Goal: Transaction & Acquisition: Purchase product/service

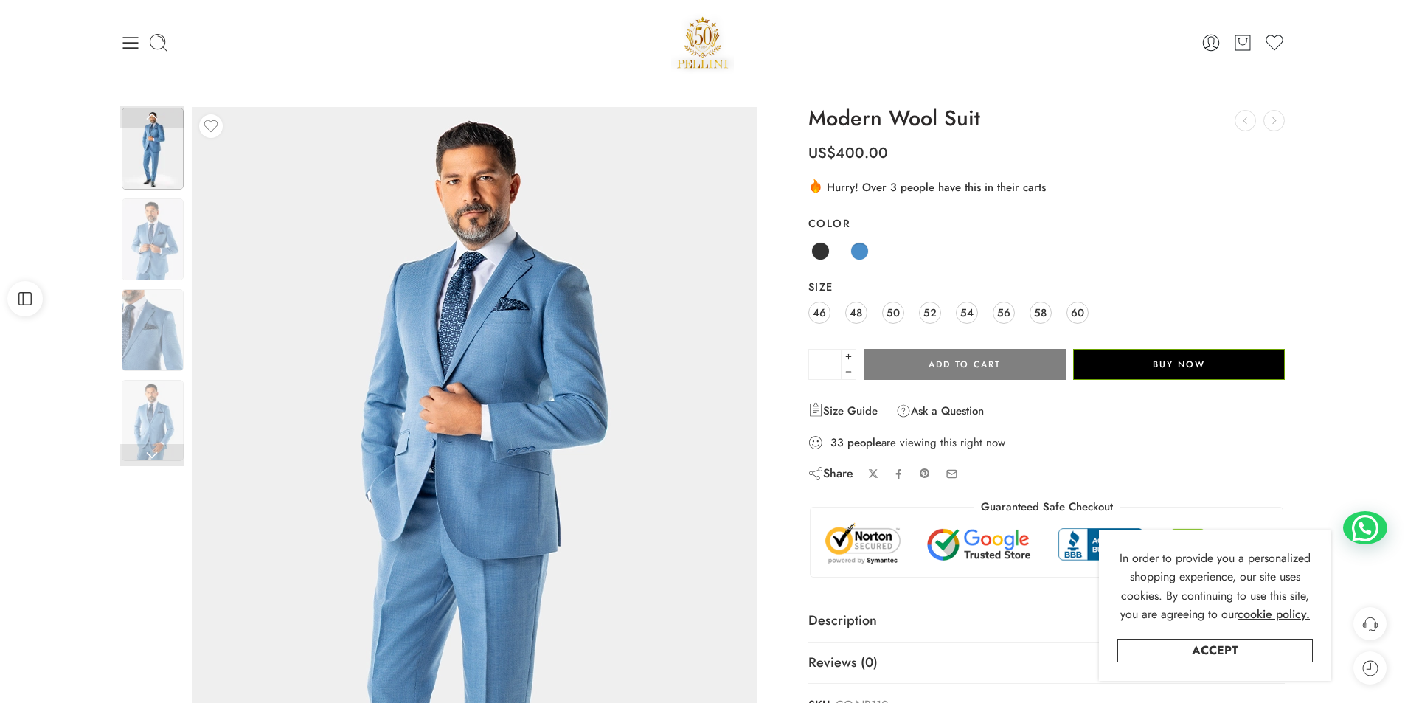
click at [476, 257] on img at bounding box center [474, 522] width 664 height 885
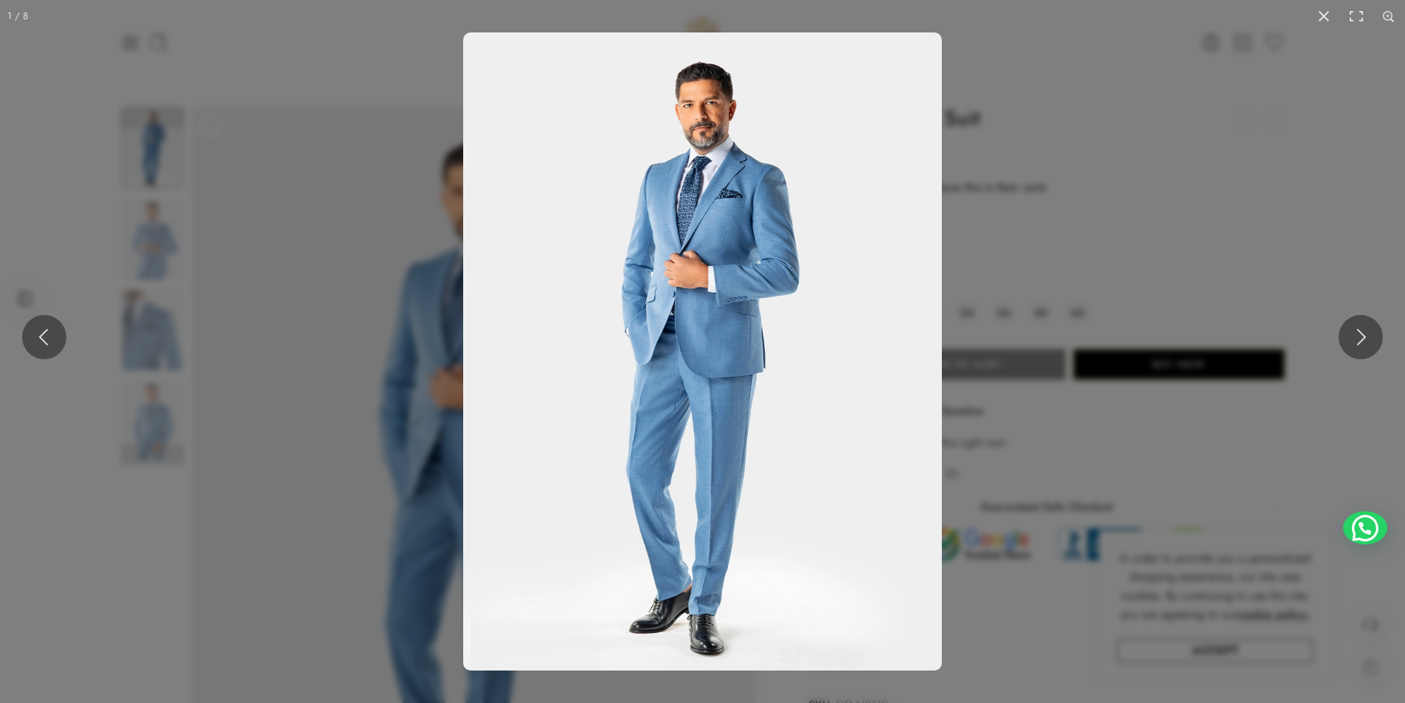
click at [711, 167] on img at bounding box center [702, 351] width 479 height 638
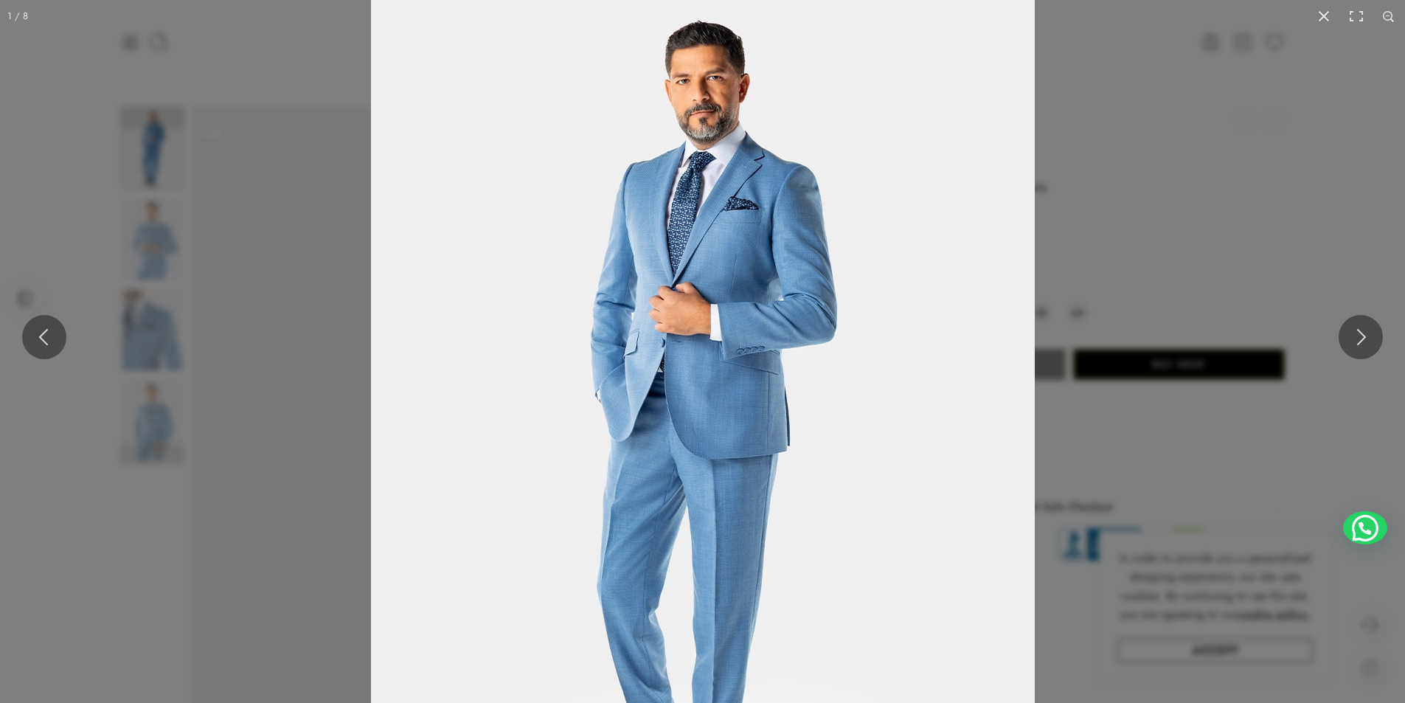
click at [711, 167] on img at bounding box center [703, 422] width 664 height 885
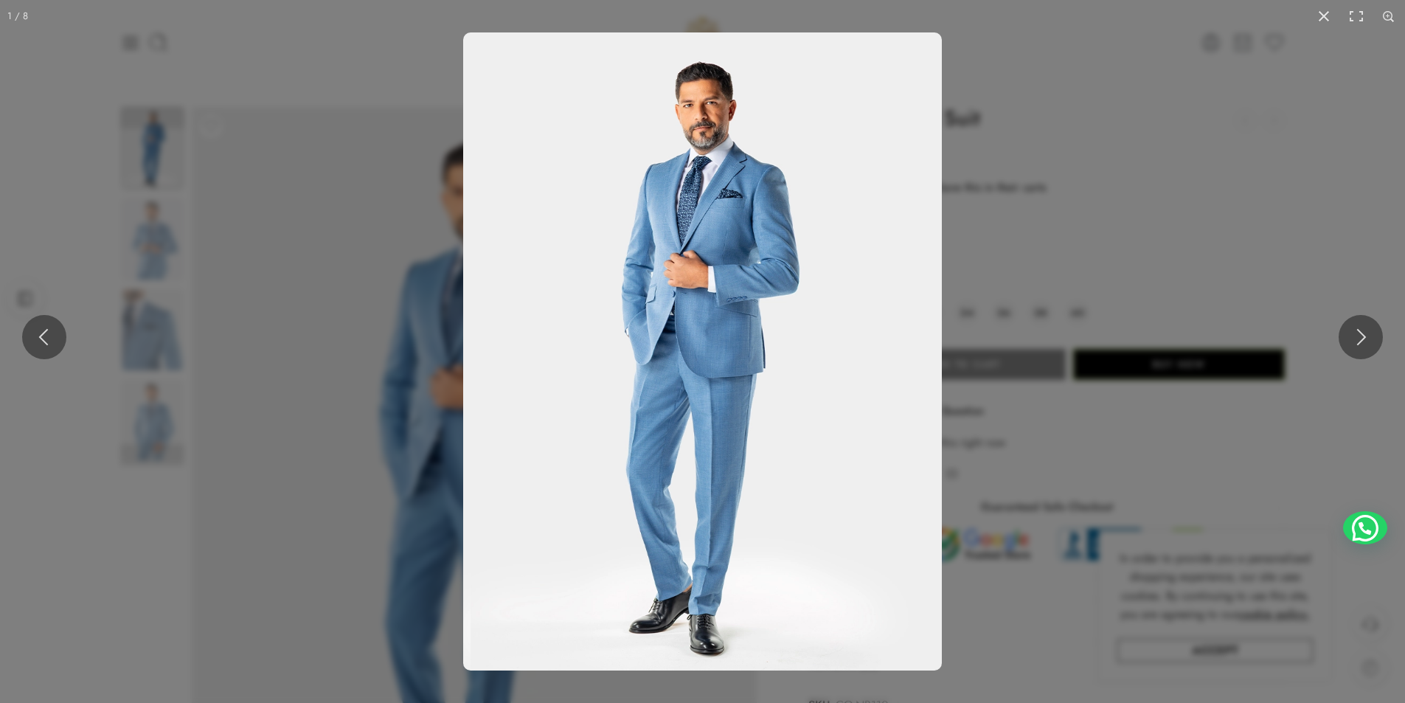
click at [711, 167] on img at bounding box center [702, 351] width 479 height 638
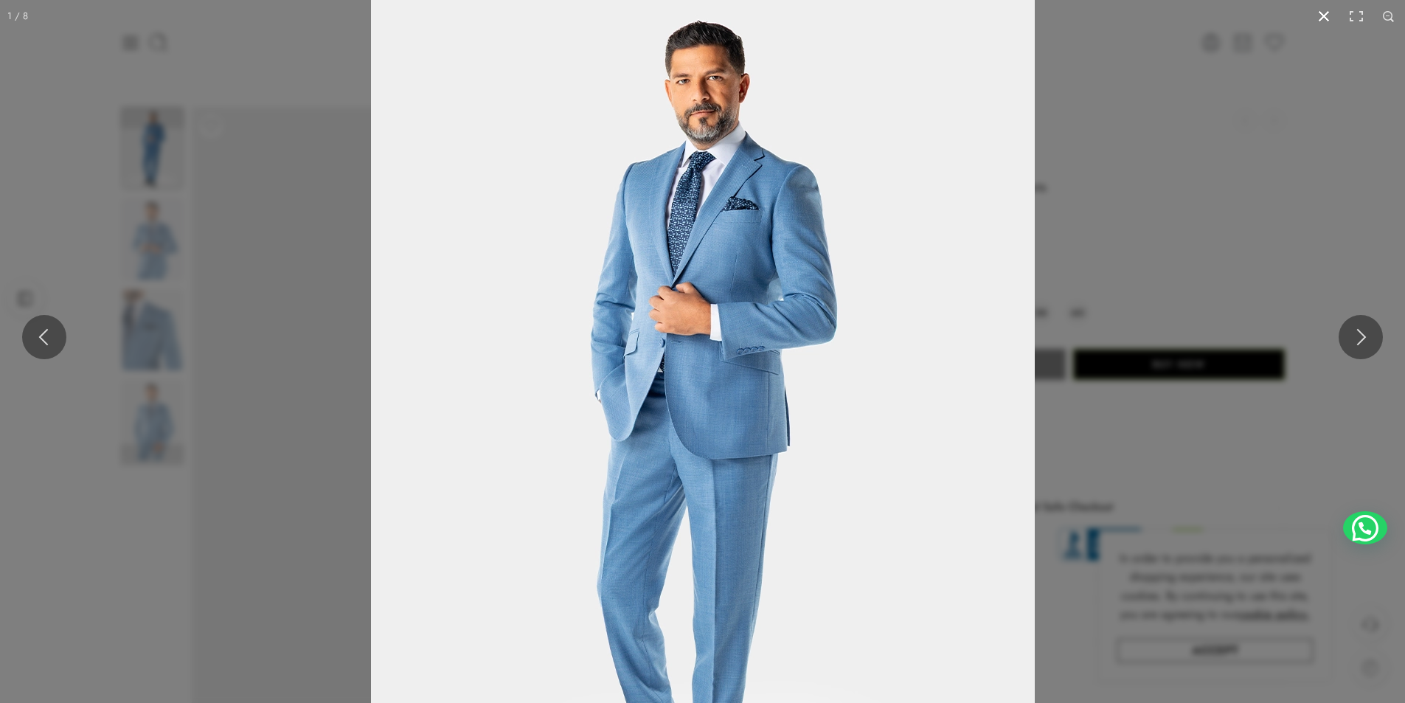
click at [1318, 18] on button at bounding box center [1324, 16] width 32 height 32
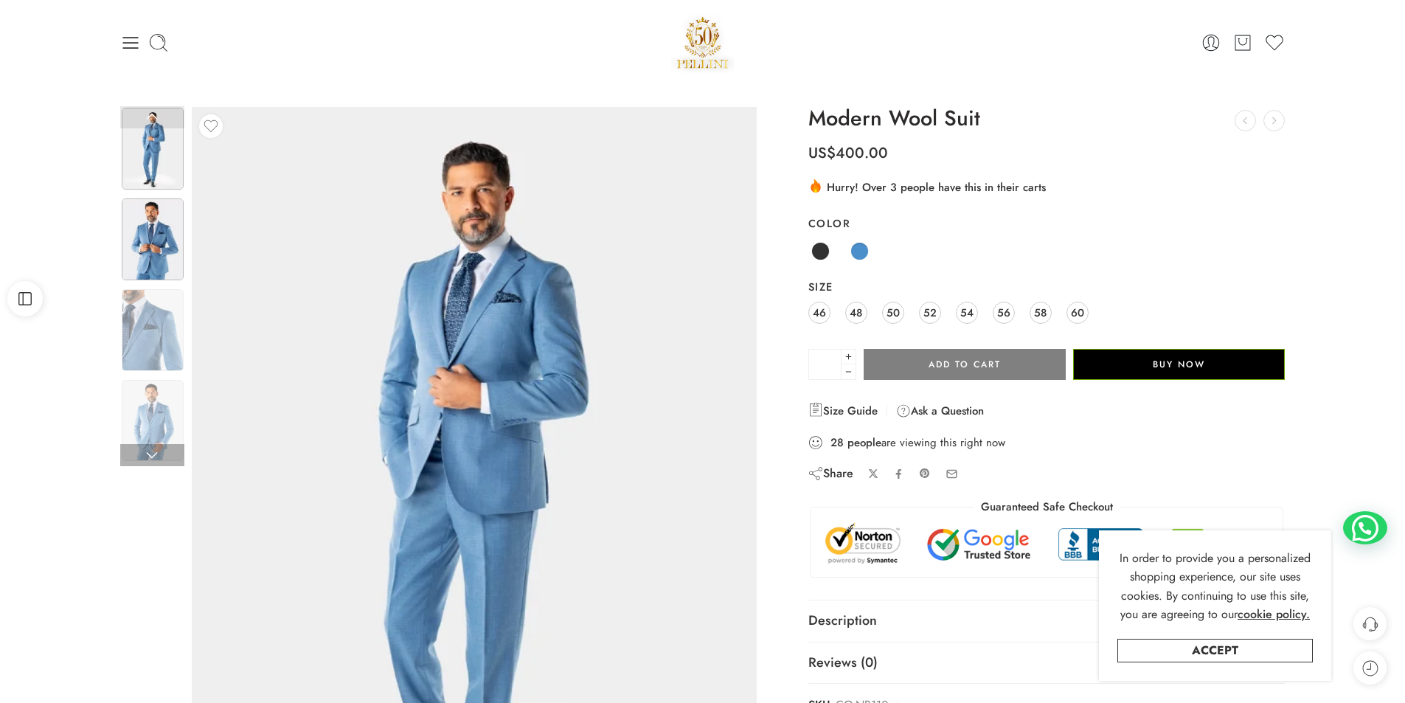
click at [150, 243] on img at bounding box center [153, 239] width 62 height 82
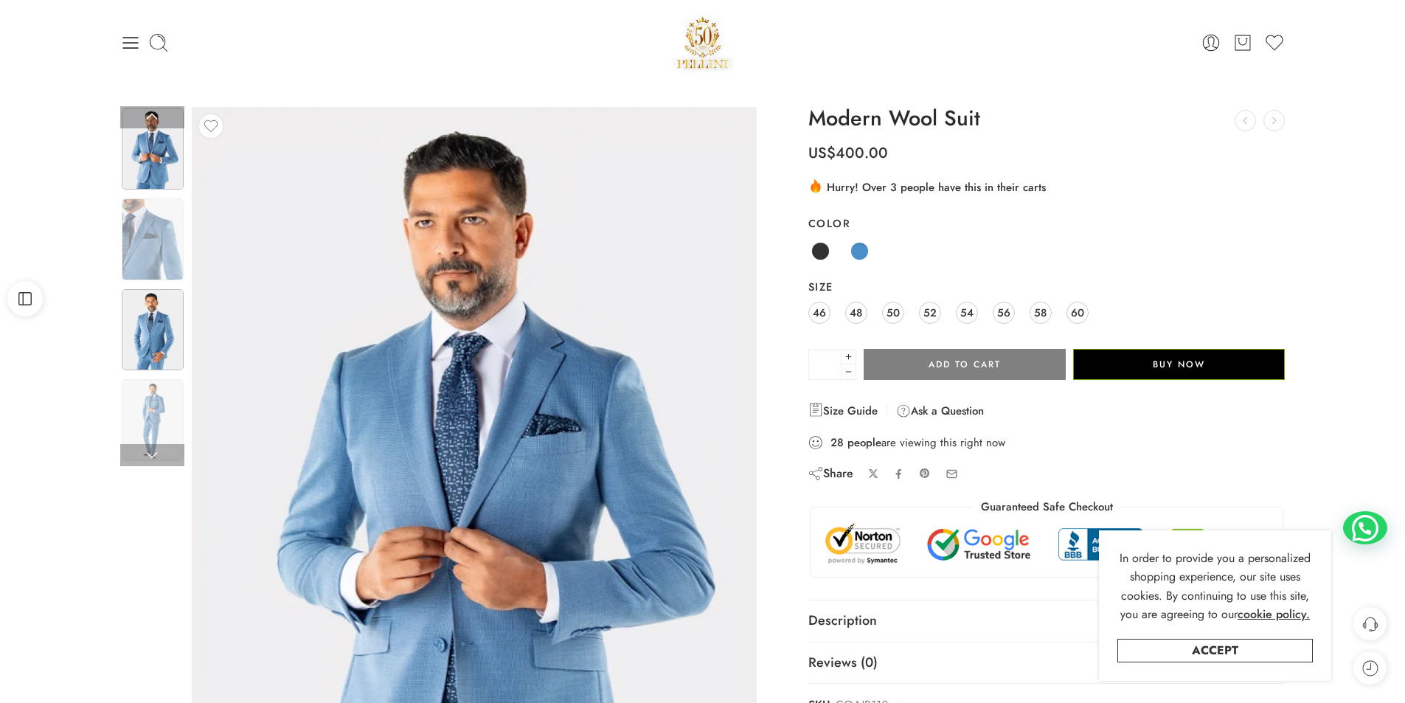
click at [152, 340] on img at bounding box center [153, 330] width 62 height 82
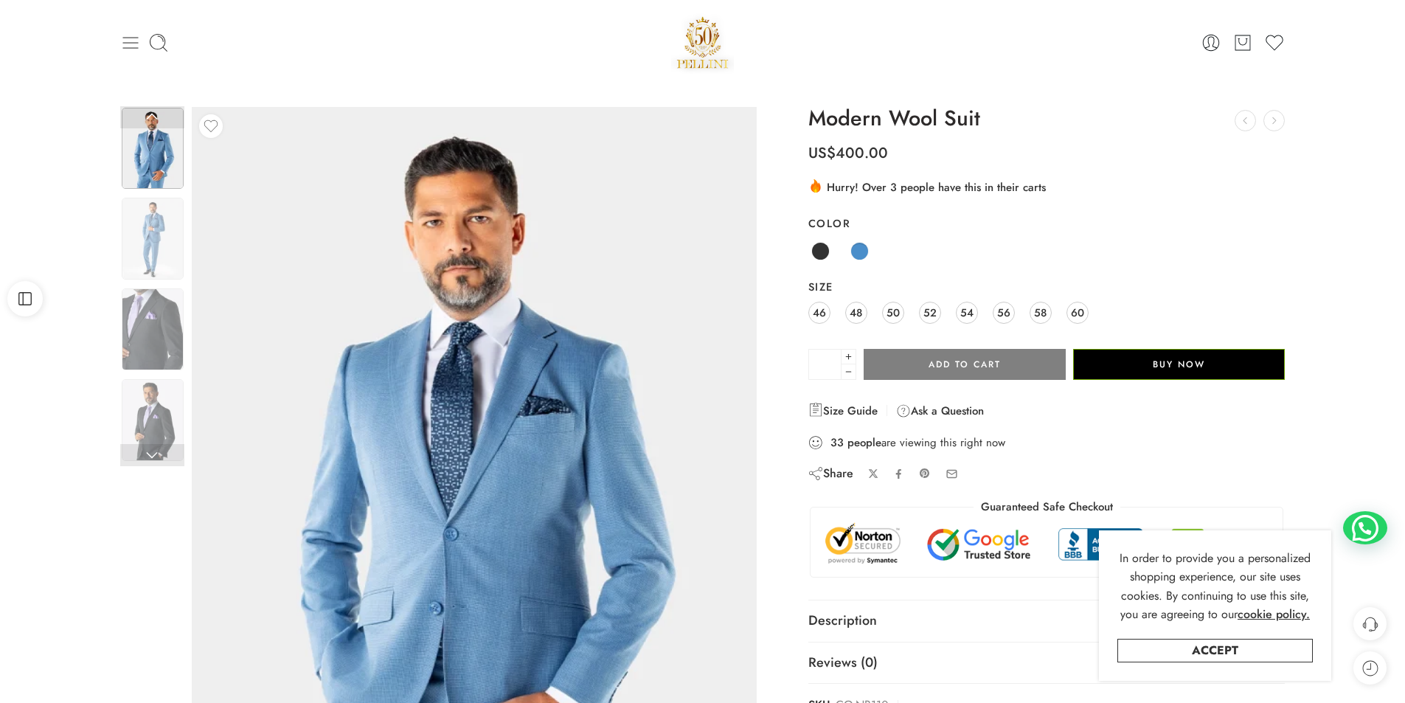
click at [136, 50] on icon at bounding box center [130, 42] width 21 height 21
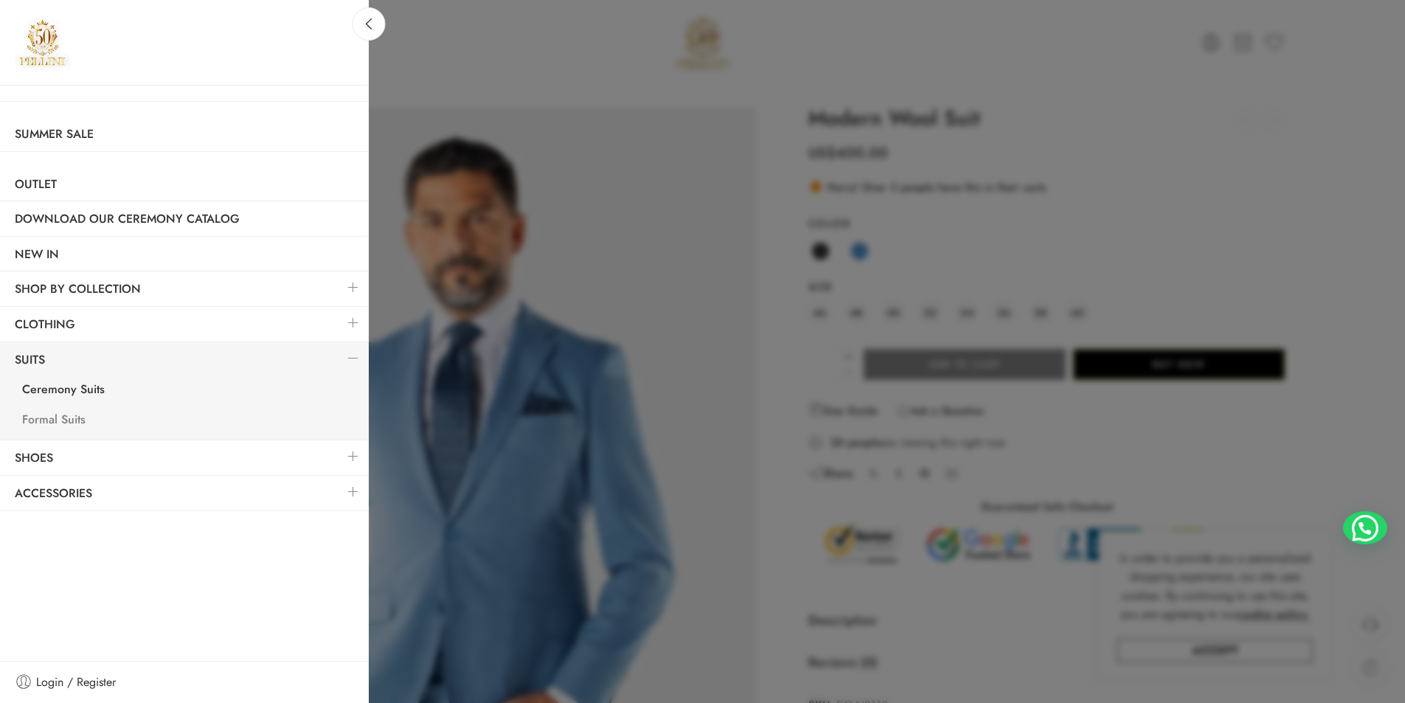
click at [64, 418] on link "Formal Suits" at bounding box center [187, 421] width 361 height 30
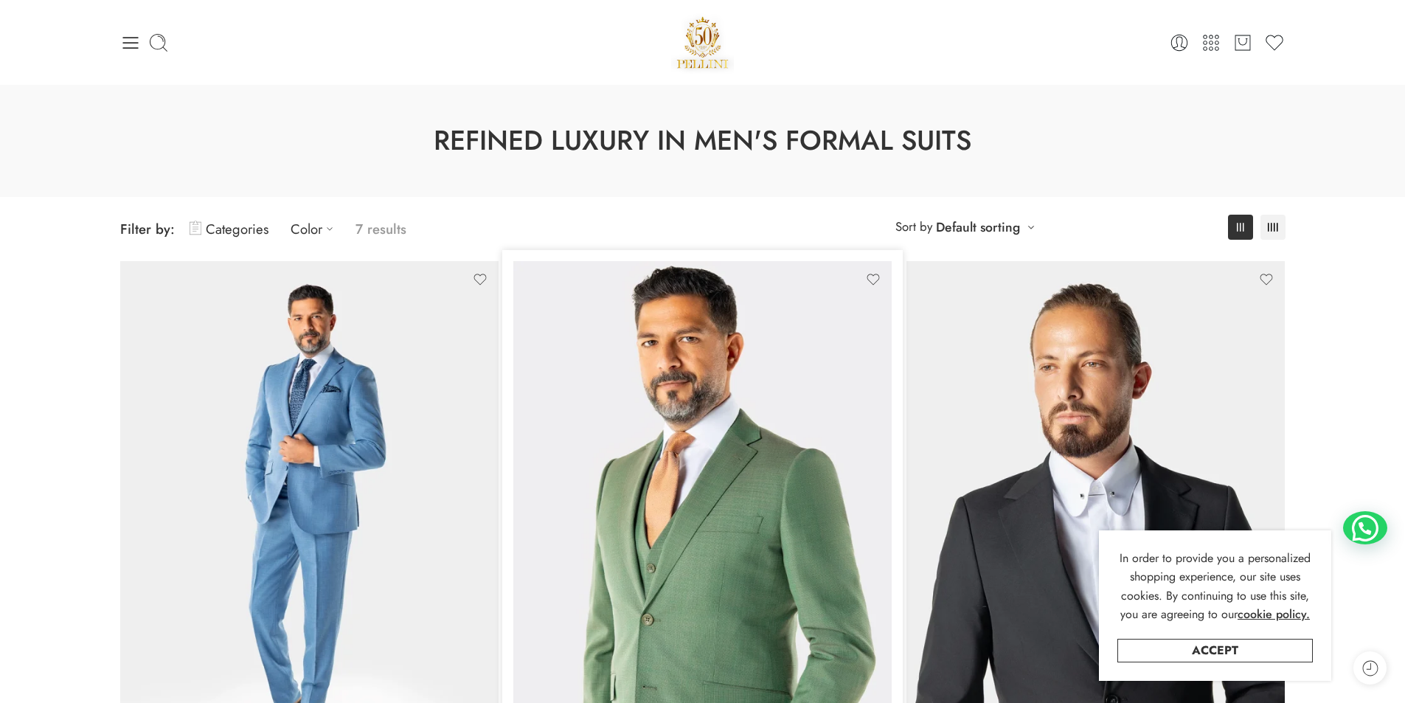
click at [691, 423] on img at bounding box center [702, 513] width 378 height 505
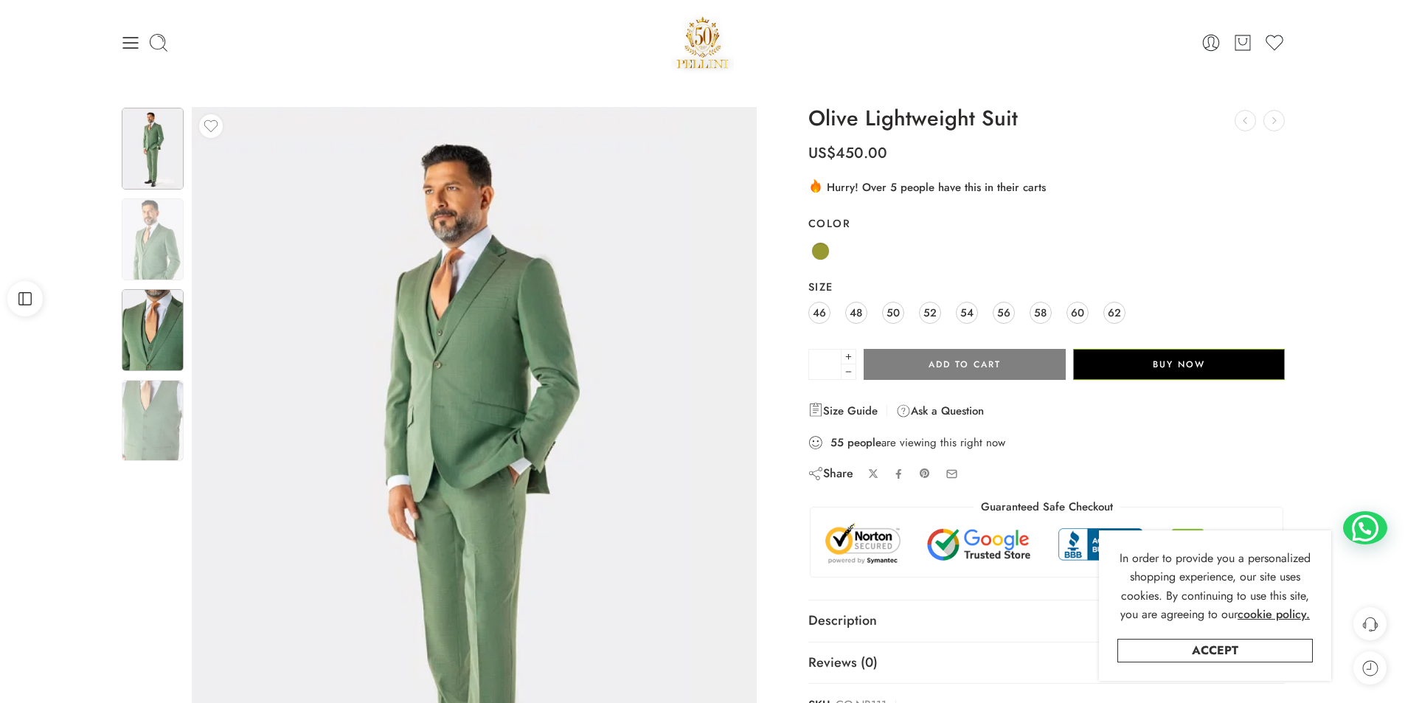
click at [161, 314] on img at bounding box center [153, 330] width 62 height 82
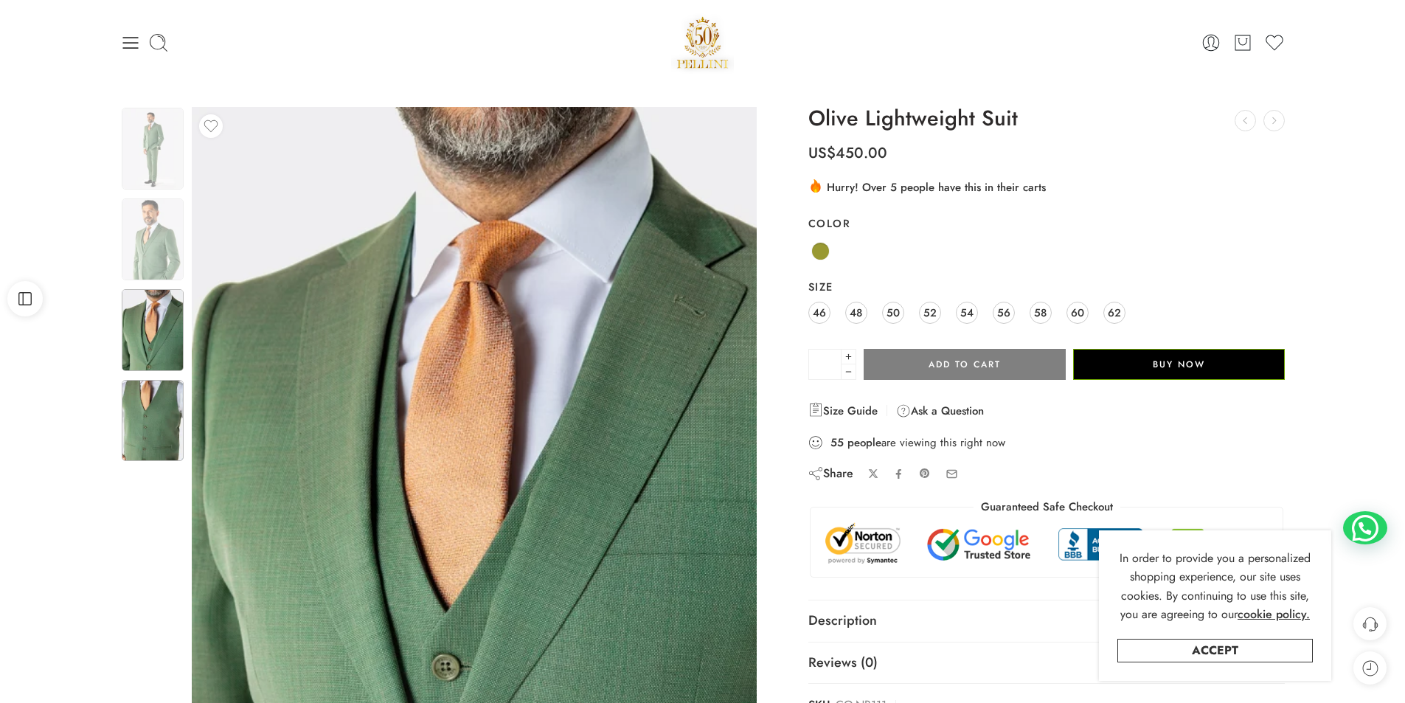
click at [150, 423] on img at bounding box center [153, 421] width 62 height 82
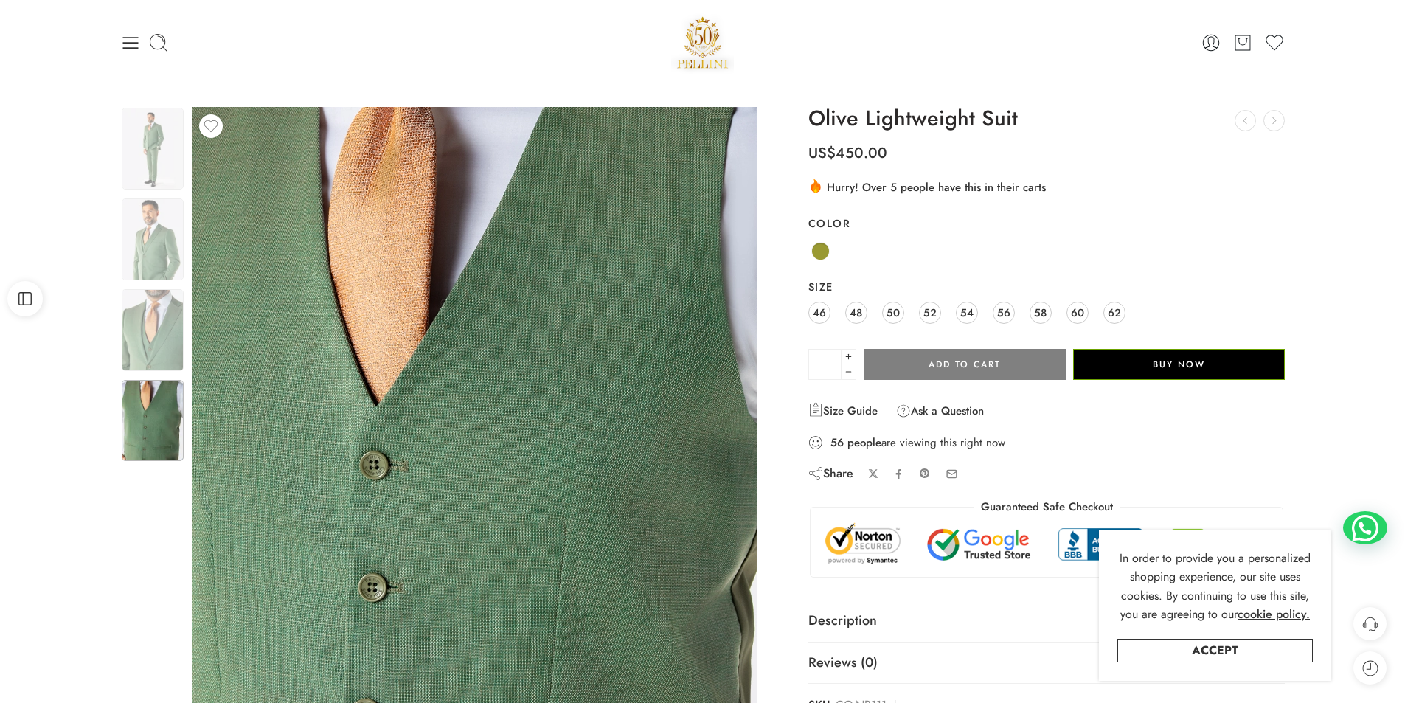
drag, startPoint x: 530, startPoint y: 219, endPoint x: 553, endPoint y: 322, distance: 105.2
click at [553, 322] on img at bounding box center [460, 511] width 664 height 885
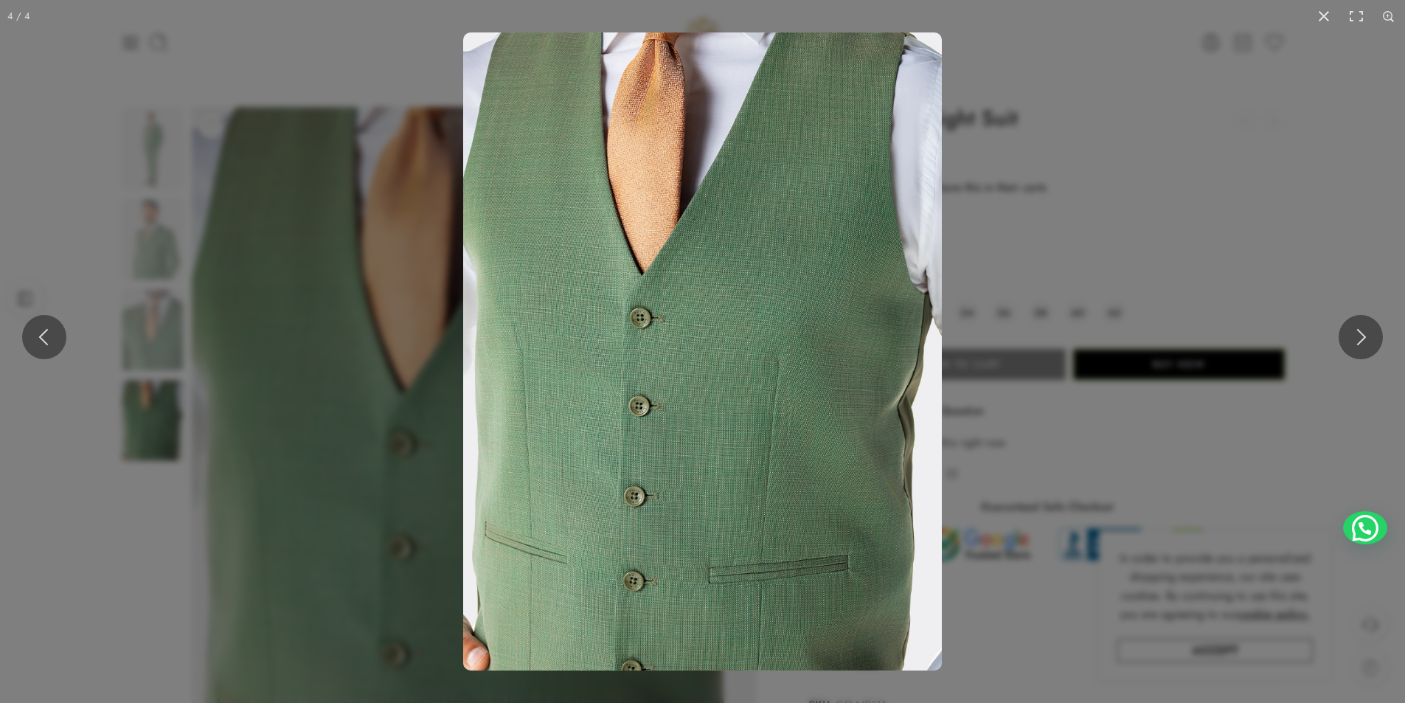
click at [440, 206] on div at bounding box center [702, 351] width 1405 height 703
click at [42, 337] on button at bounding box center [44, 337] width 44 height 44
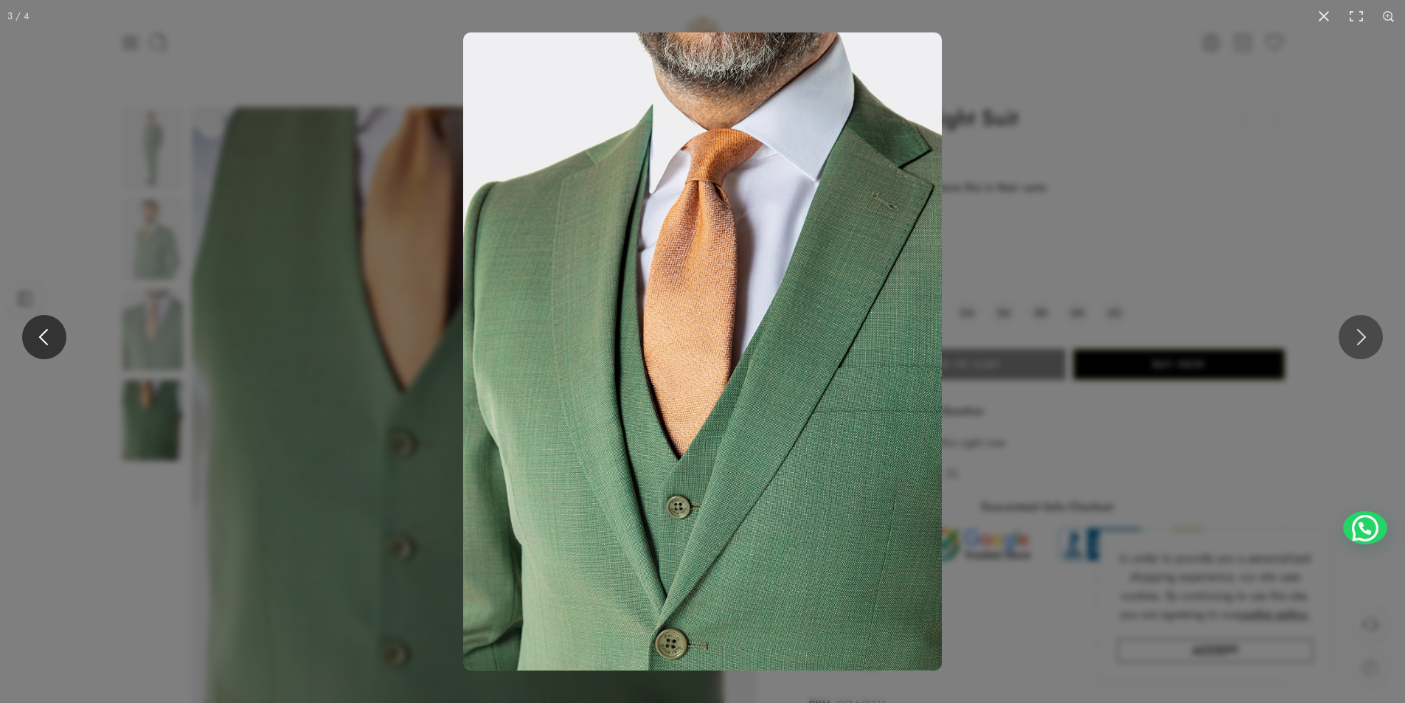
click at [42, 337] on button at bounding box center [44, 337] width 44 height 44
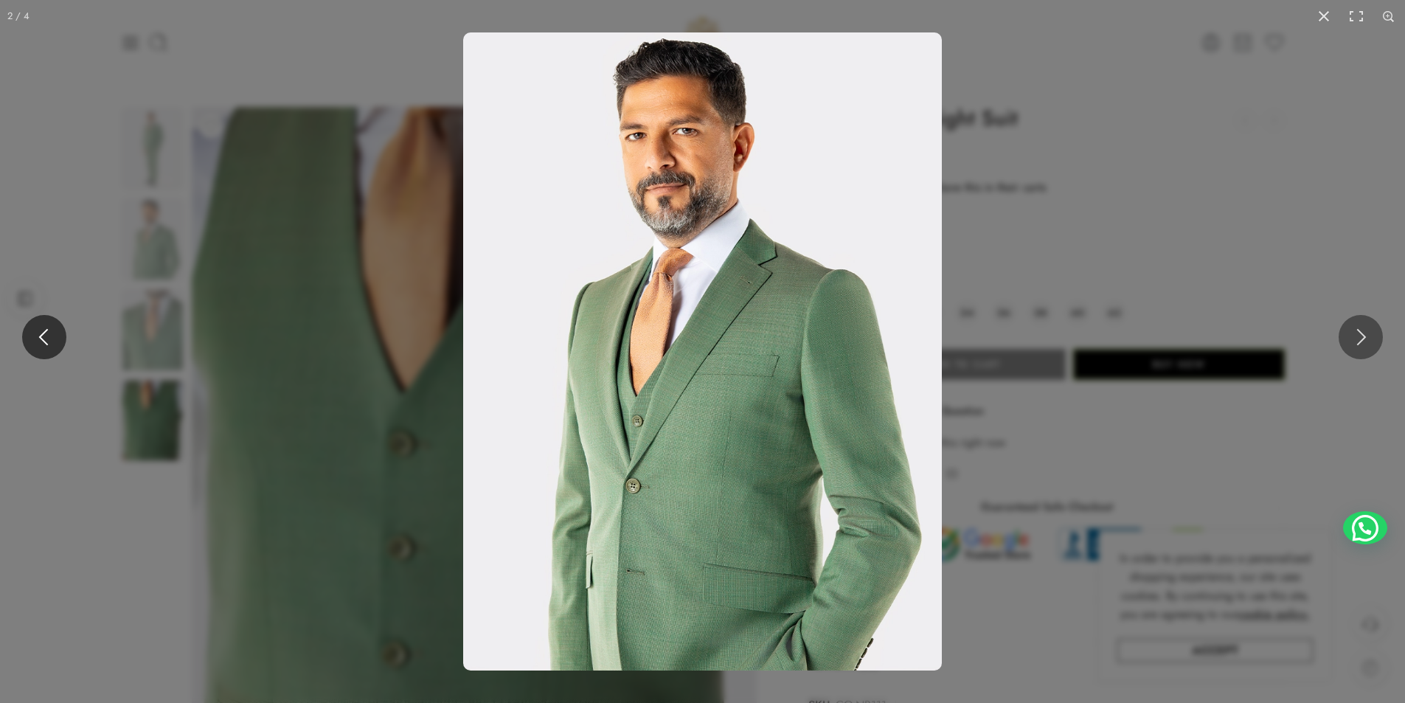
click at [42, 337] on button at bounding box center [44, 337] width 44 height 44
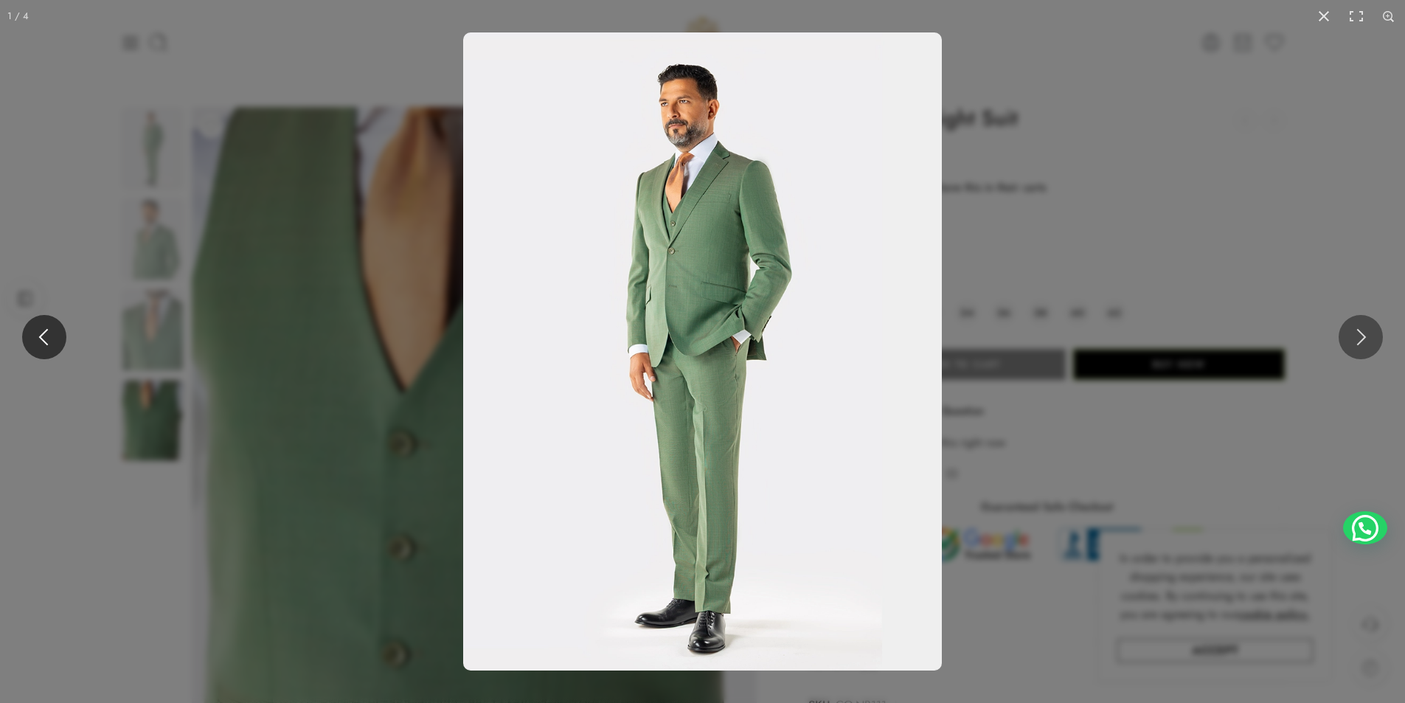
click at [42, 337] on button at bounding box center [44, 337] width 44 height 44
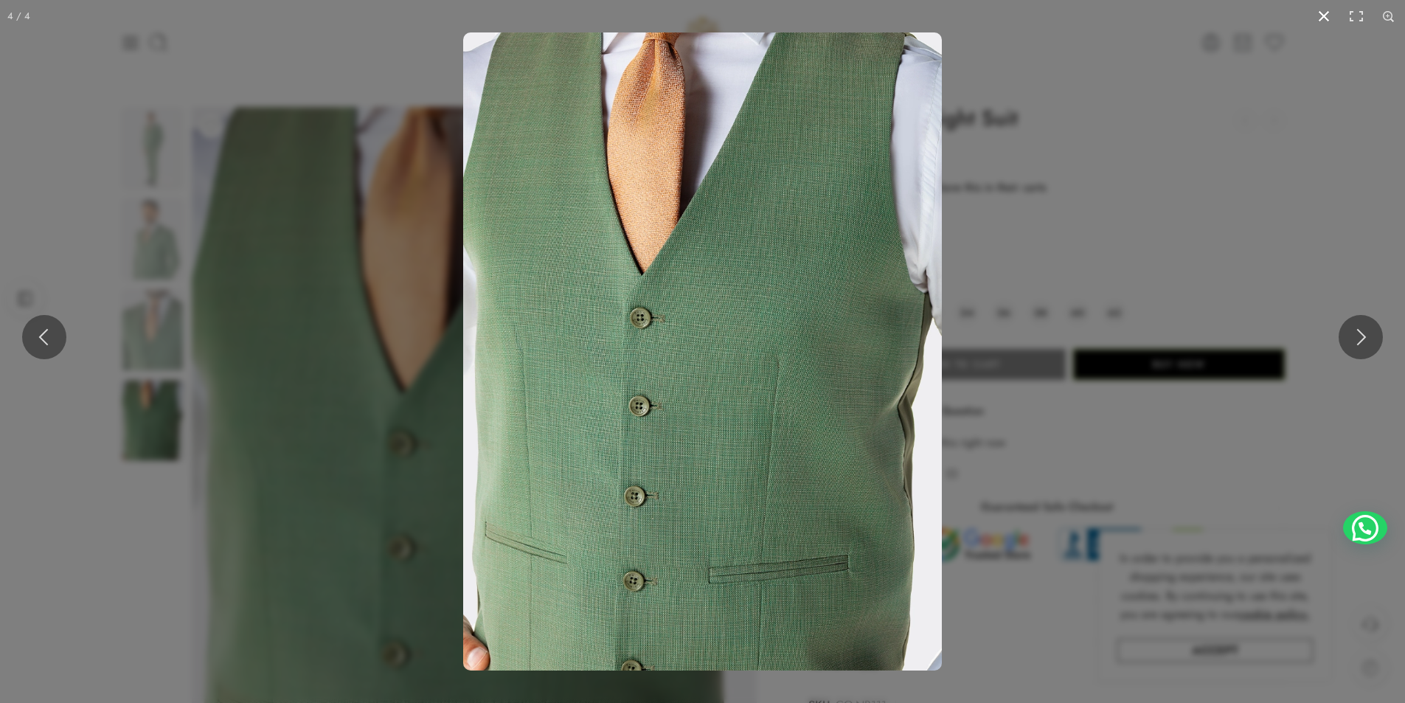
click at [1321, 14] on button at bounding box center [1324, 16] width 32 height 32
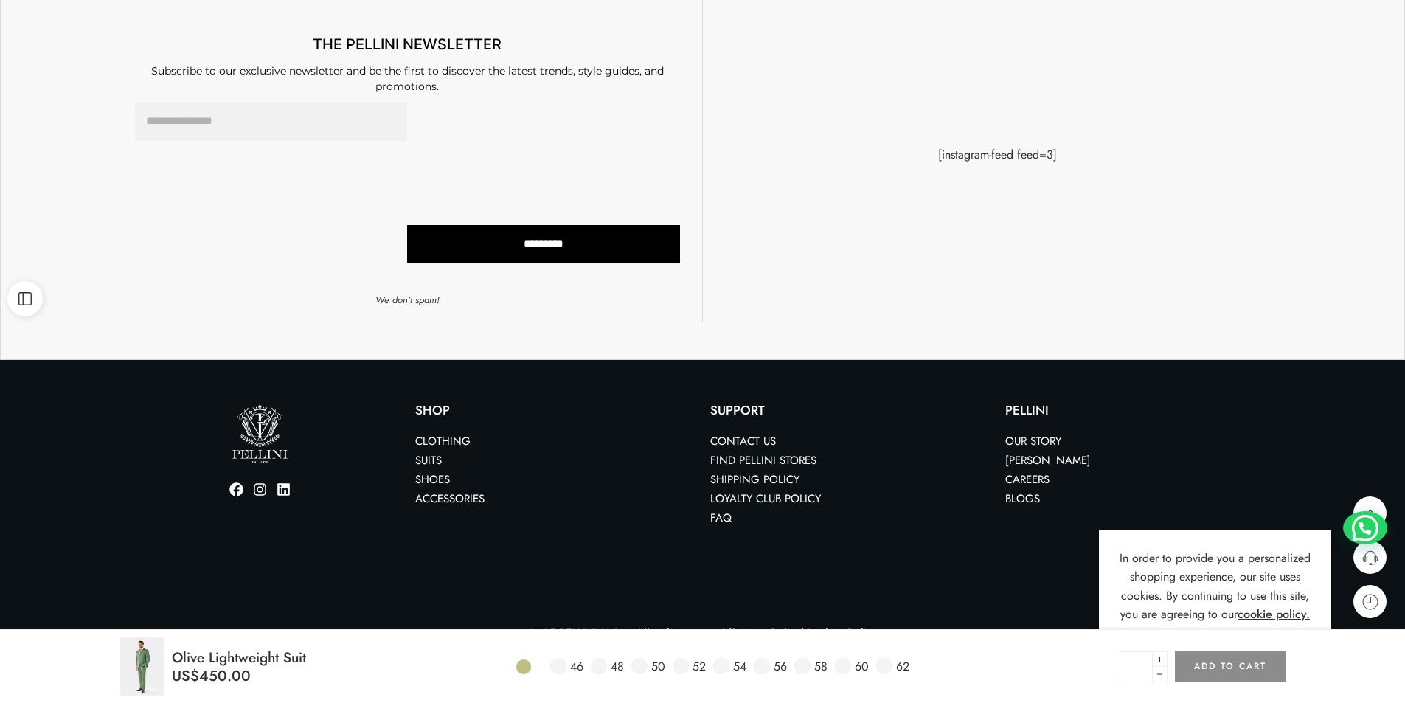
scroll to position [1016, 0]
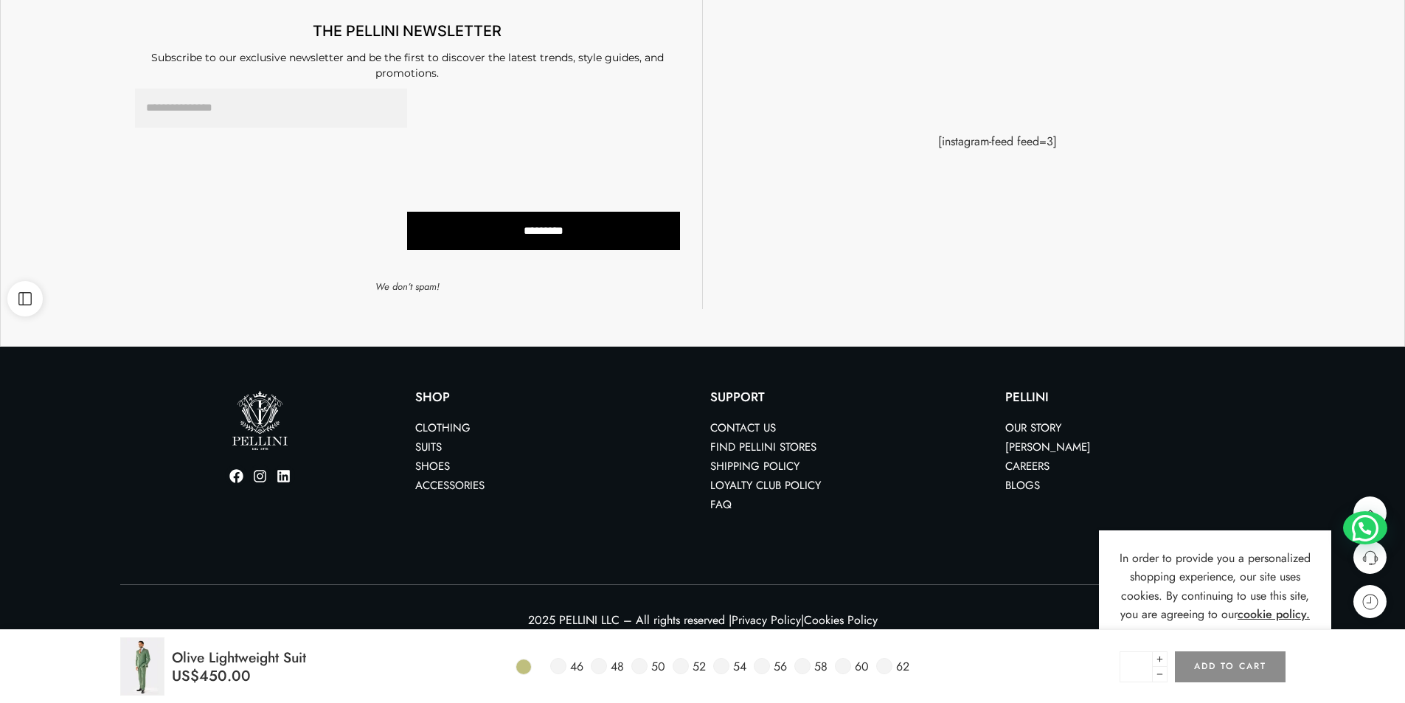
click at [439, 443] on link "Suits" at bounding box center [428, 447] width 27 height 16
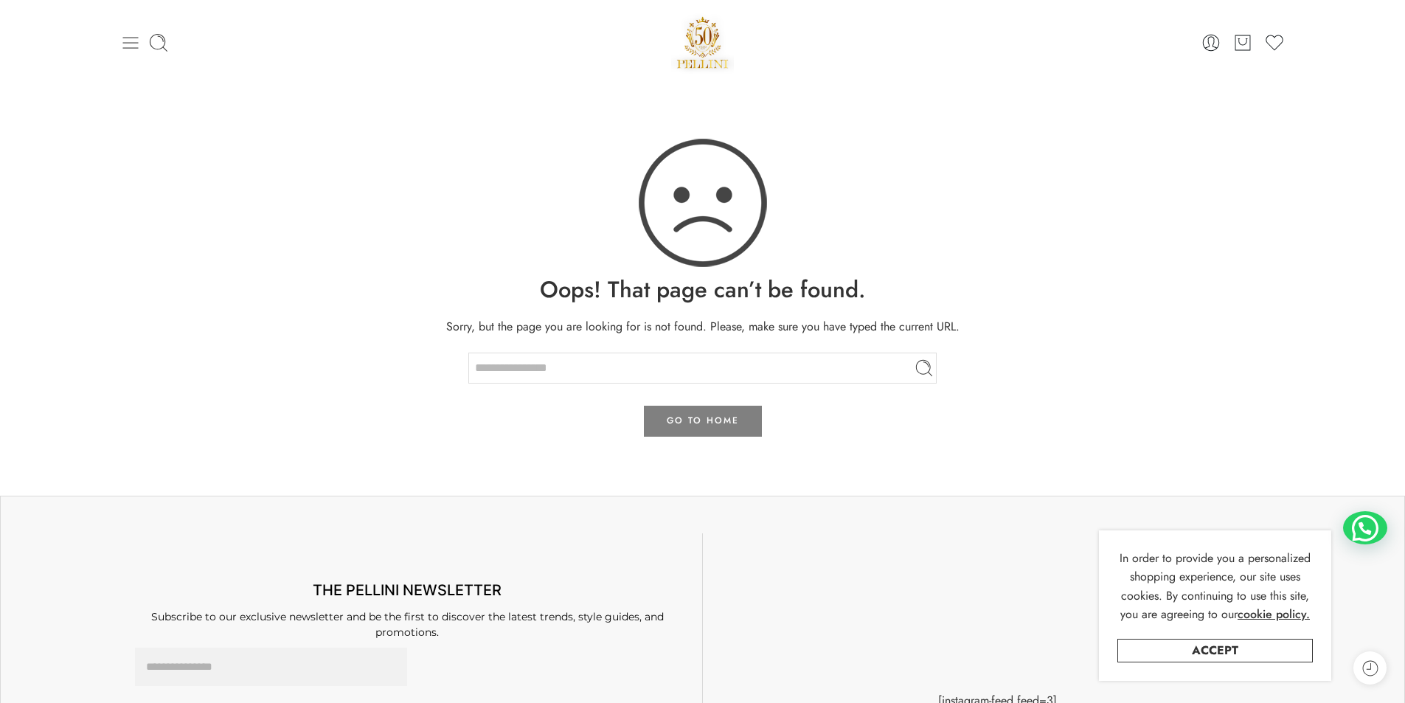
click at [128, 45] on icon at bounding box center [130, 42] width 21 height 21
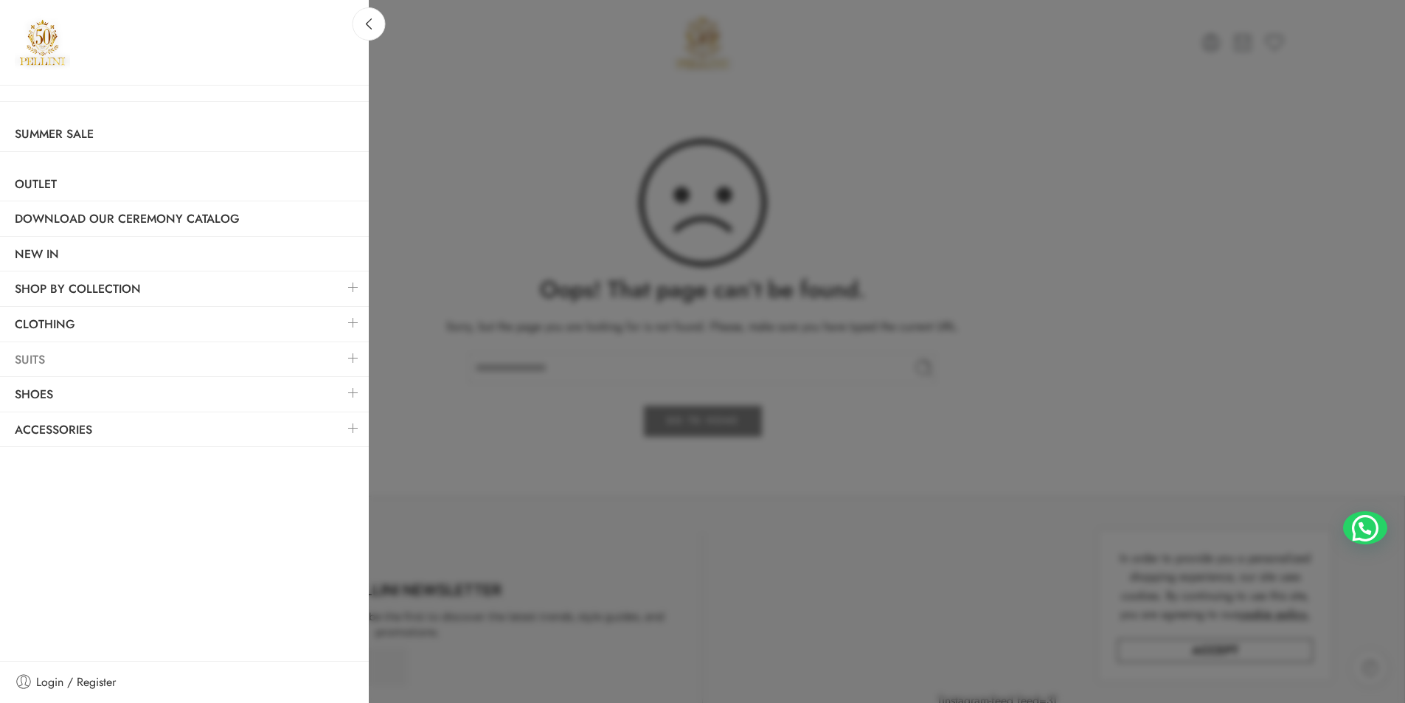
click at [70, 355] on link "Suits" at bounding box center [184, 360] width 369 height 34
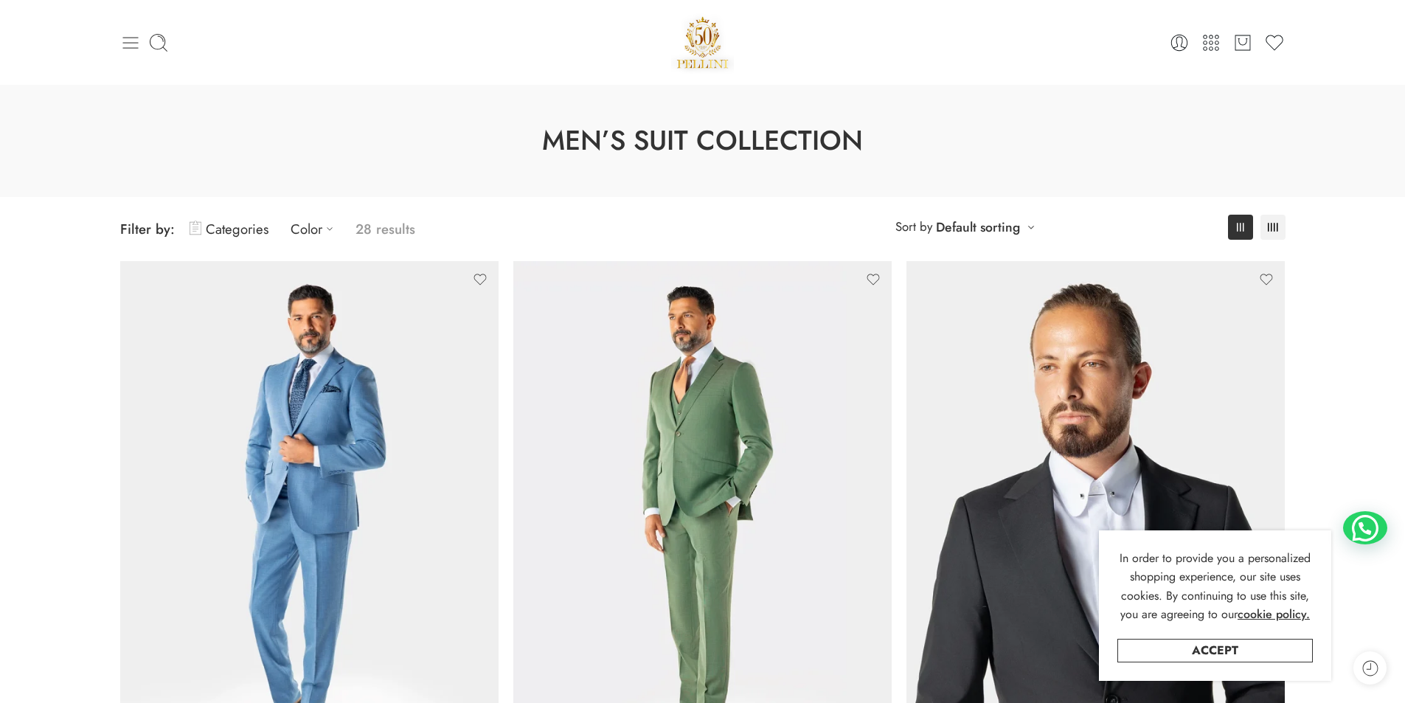
click at [126, 41] on icon at bounding box center [130, 42] width 21 height 21
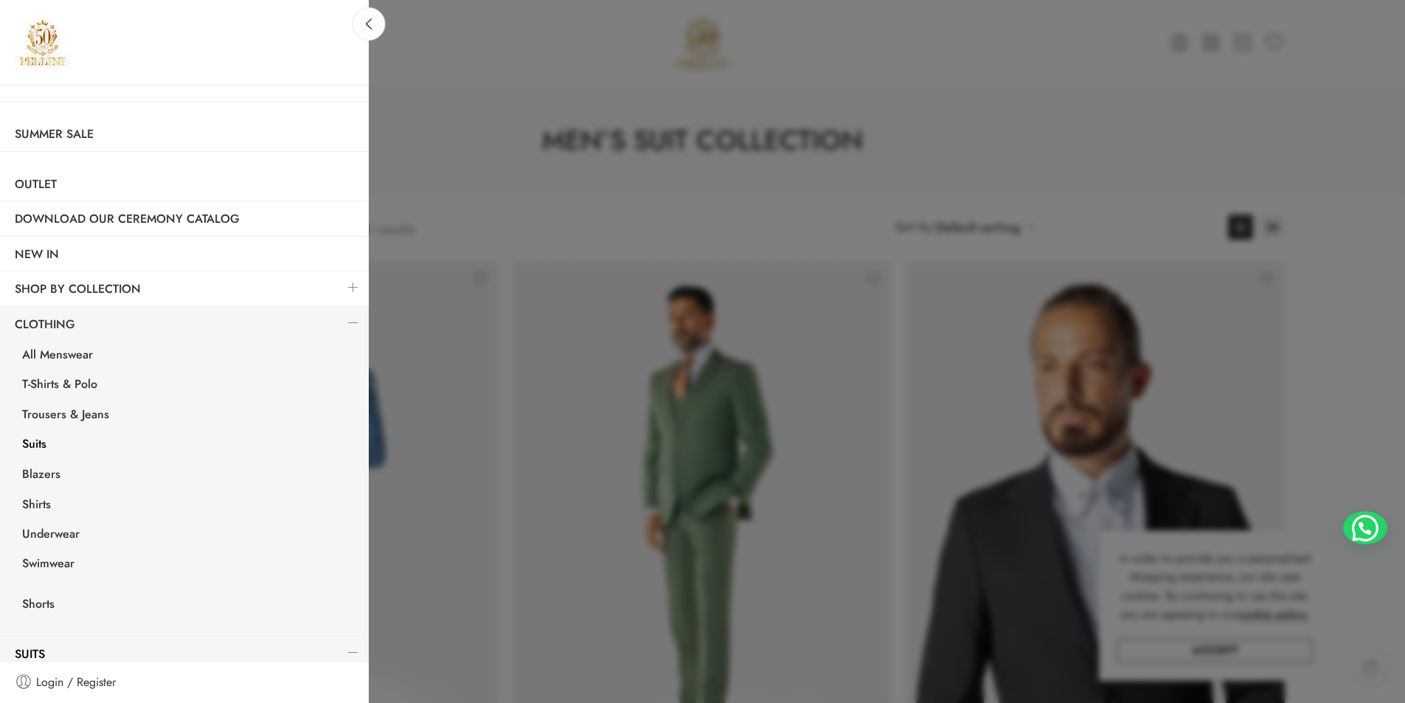
scroll to position [145, 0]
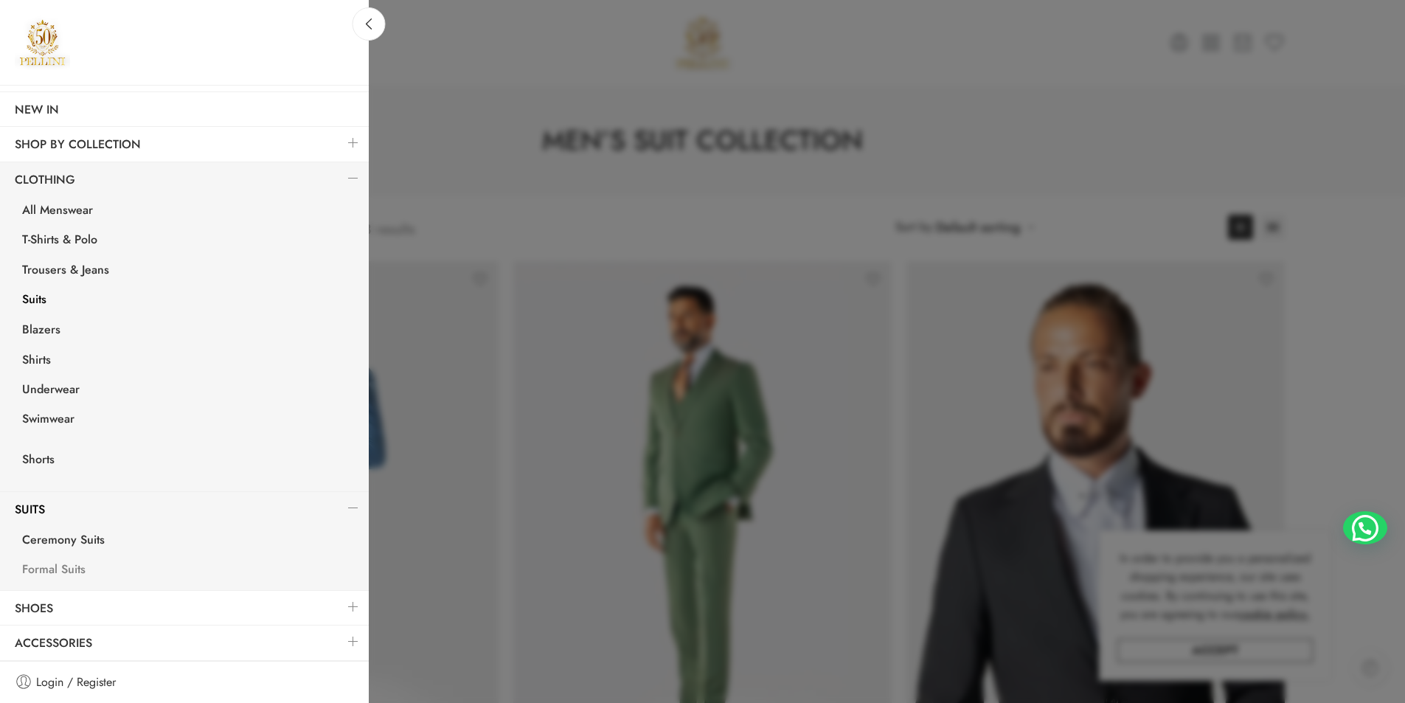
click at [53, 567] on link "Formal Suits" at bounding box center [187, 571] width 361 height 30
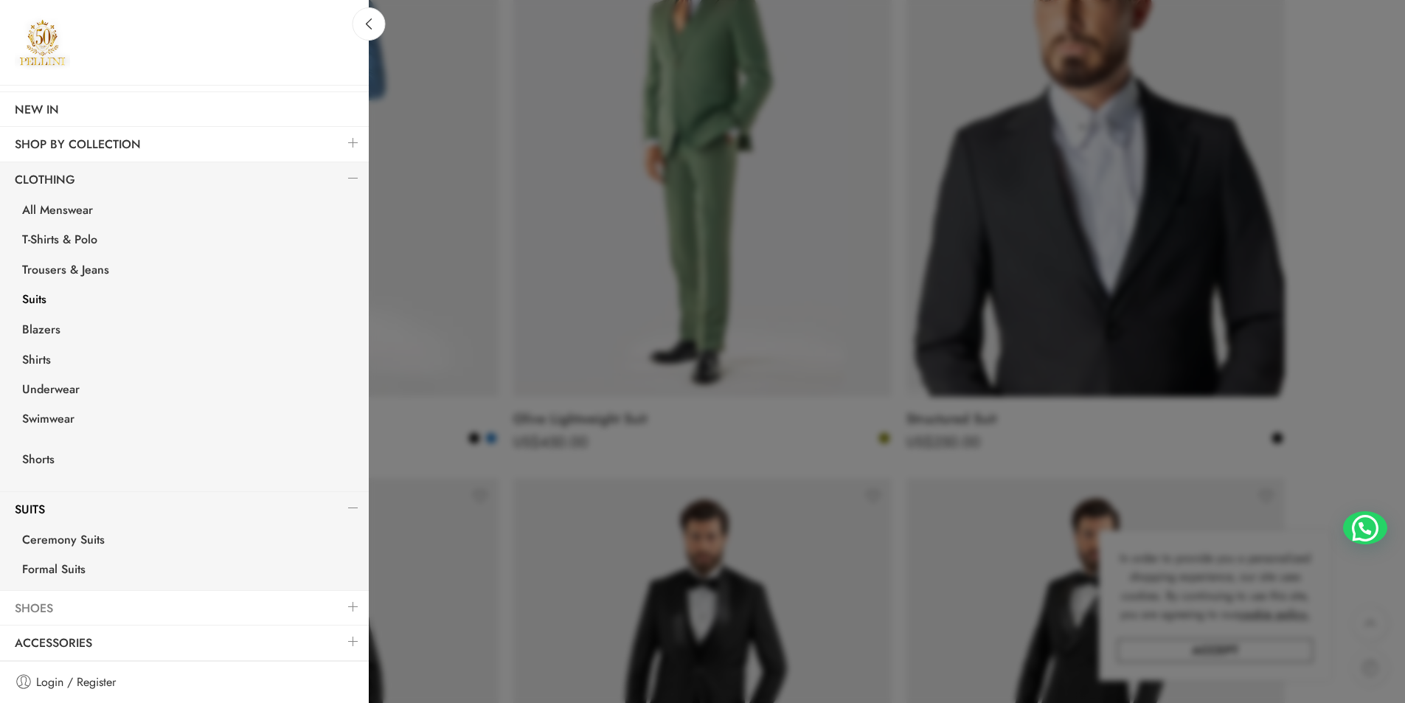
scroll to position [738, 0]
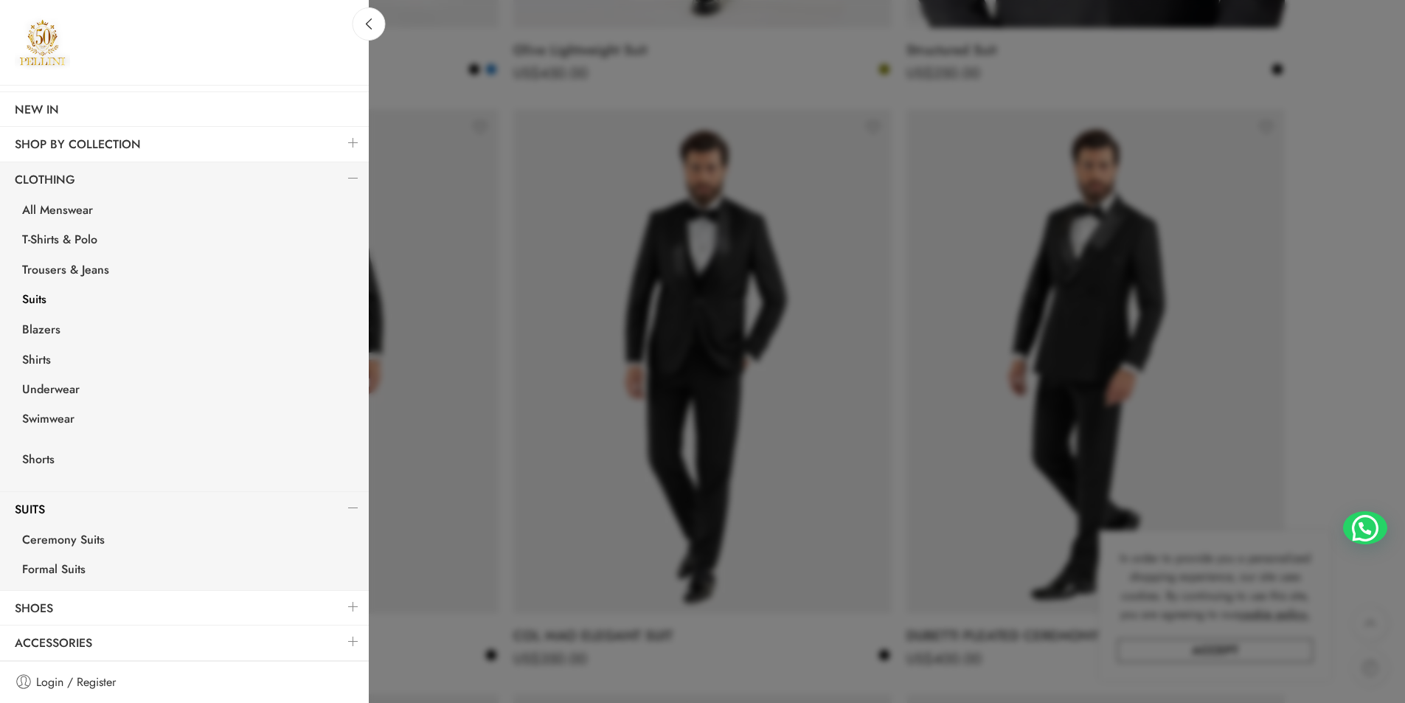
click at [339, 640] on link at bounding box center [353, 642] width 31 height 32
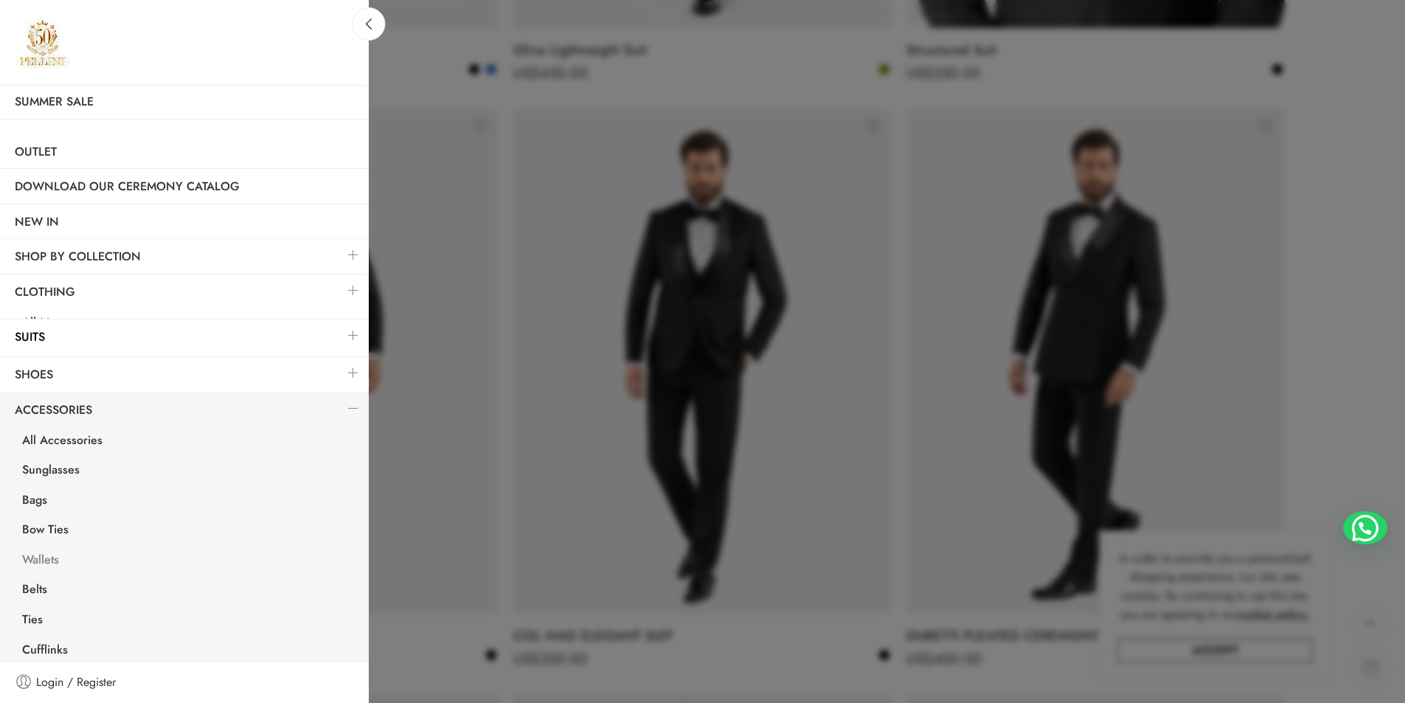
scroll to position [30, 0]
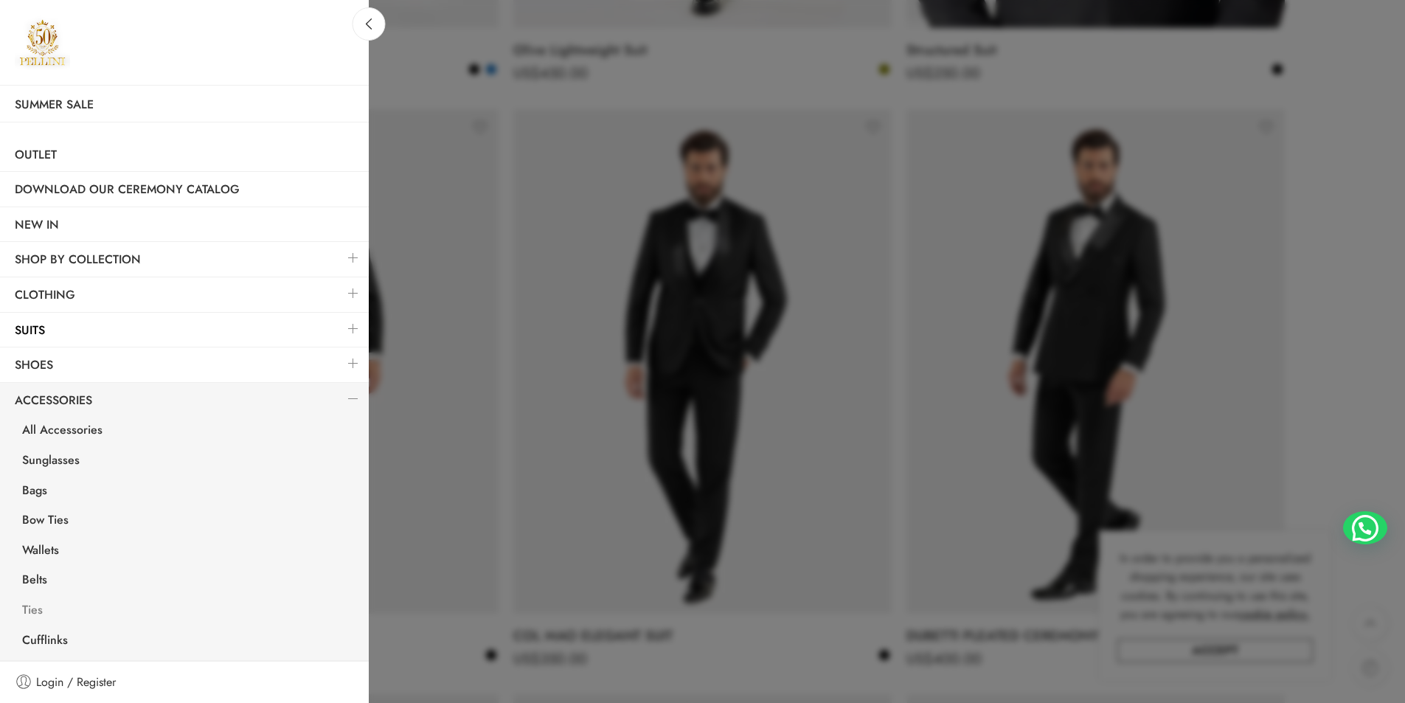
click at [30, 609] on link "Ties" at bounding box center [187, 612] width 361 height 30
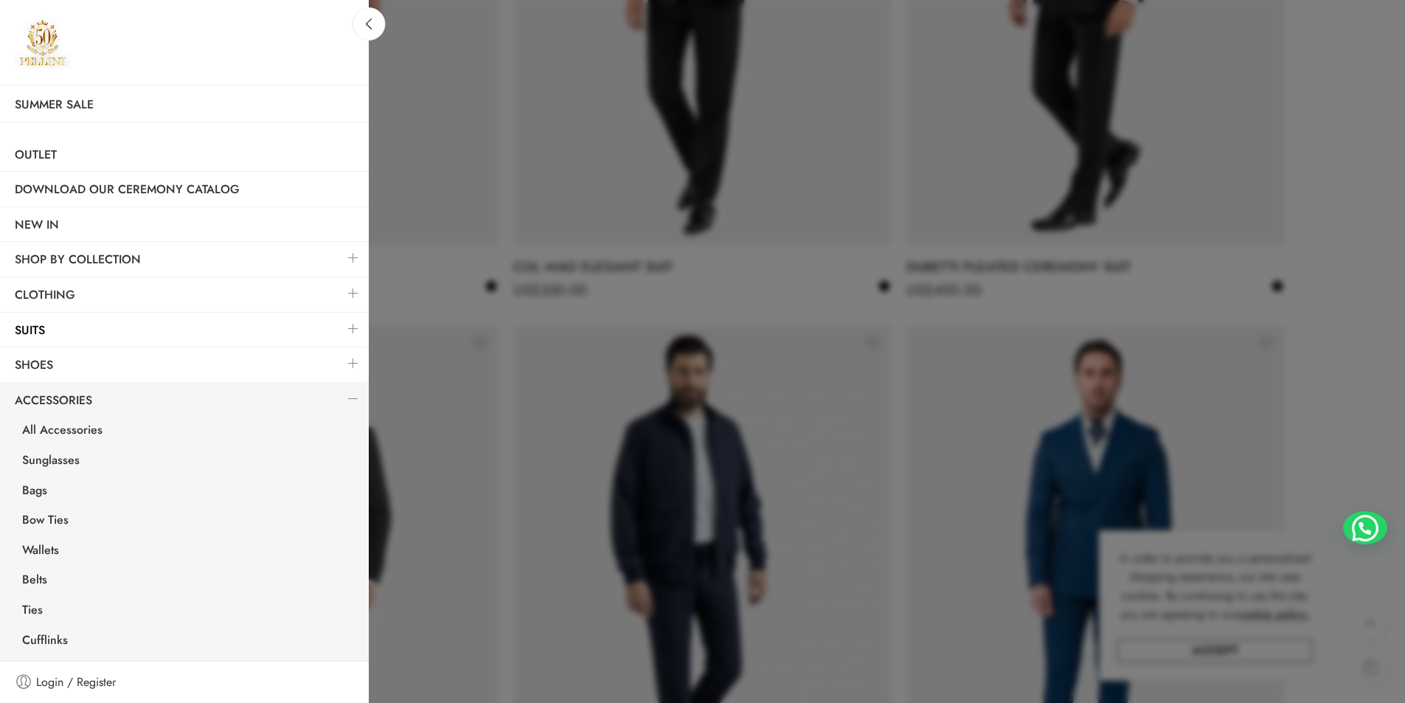
click at [346, 323] on link at bounding box center [353, 329] width 31 height 32
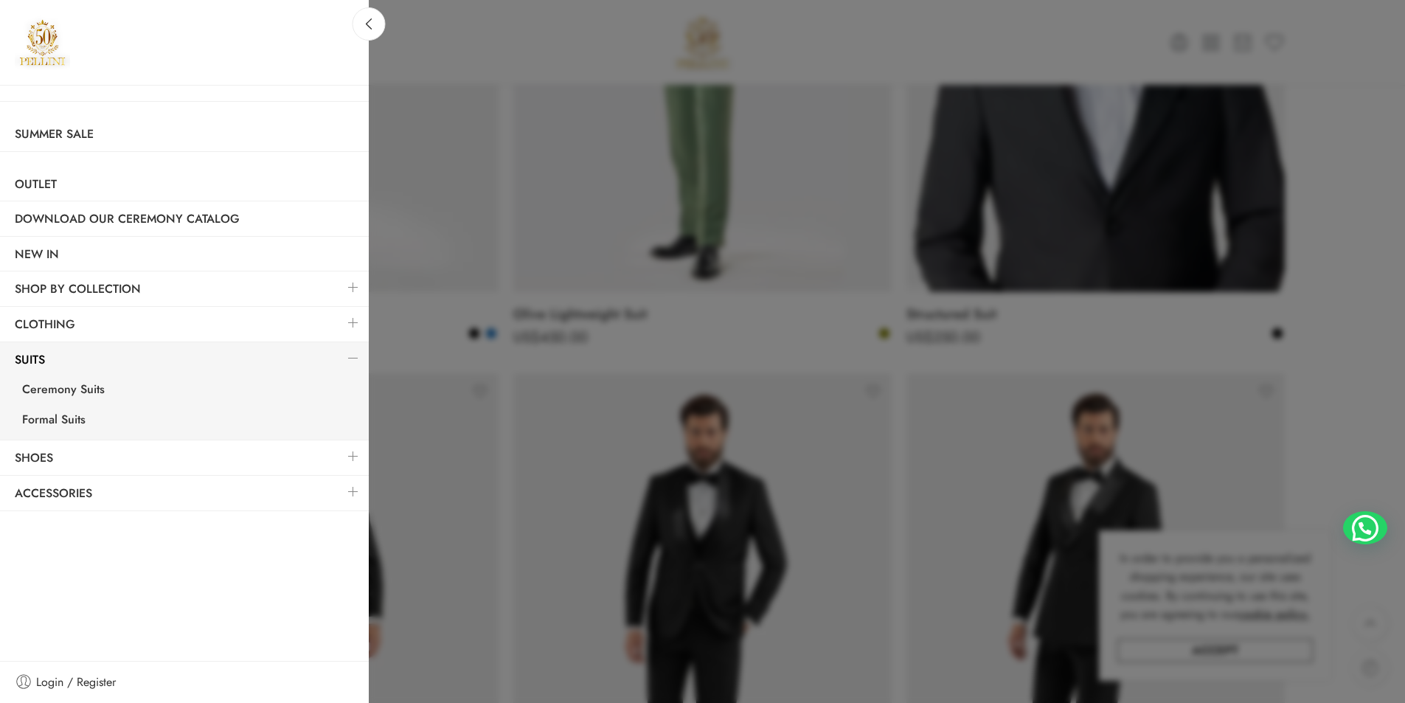
scroll to position [369, 0]
